Goal: Task Accomplishment & Management: Use online tool/utility

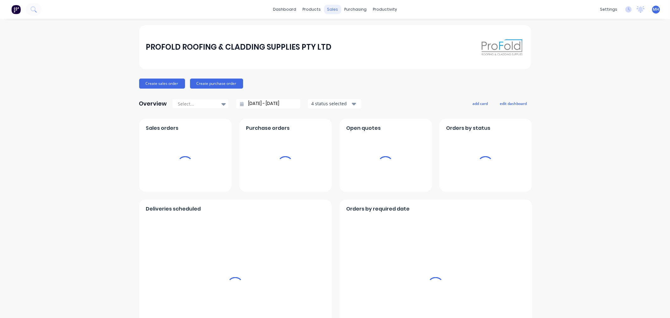
click at [332, 10] on div "sales" at bounding box center [332, 9] width 17 height 9
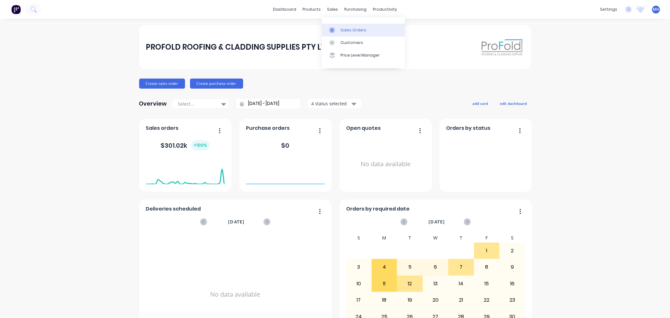
click at [341, 27] on div "Sales Orders" at bounding box center [353, 30] width 26 height 6
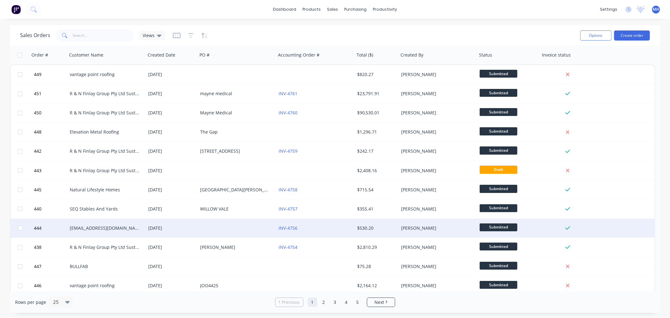
click at [177, 229] on div "[DATE]" at bounding box center [171, 228] width 47 height 6
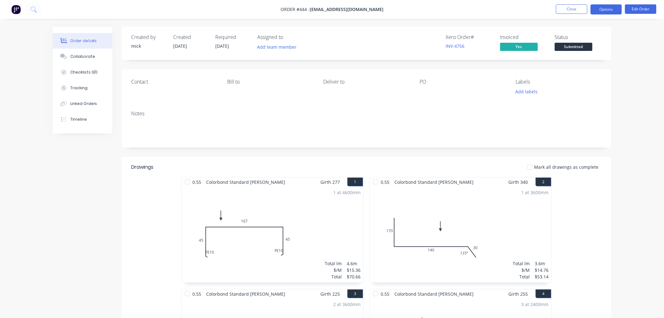
click at [613, 5] on button "Options" at bounding box center [606, 9] width 31 height 10
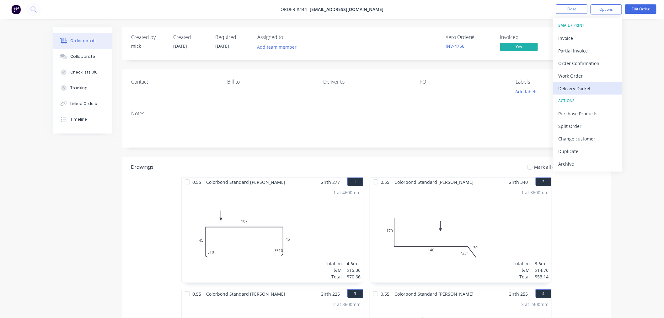
click at [579, 88] on div "Delivery Docket" at bounding box center [588, 88] width 58 height 9
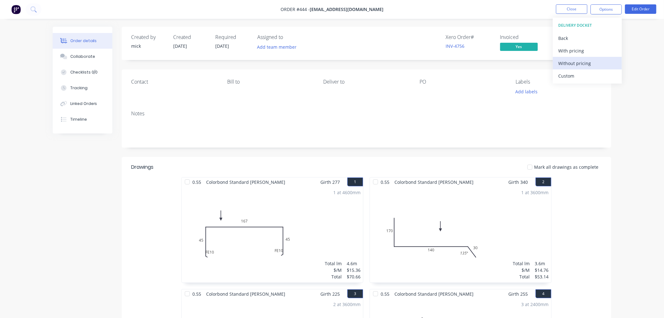
click at [566, 61] on div "Without pricing" at bounding box center [588, 63] width 58 height 9
